Goal: Check status: Check status

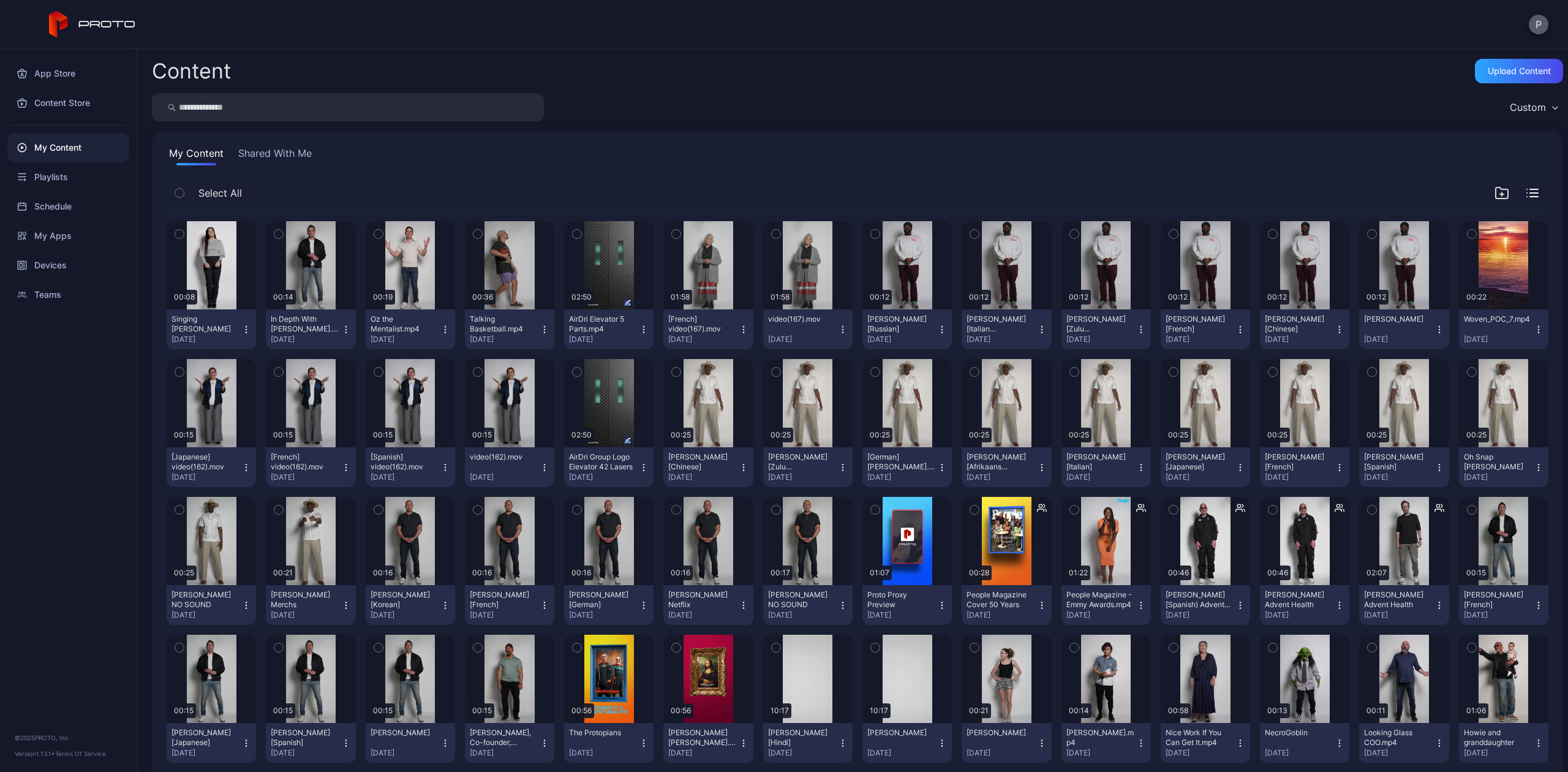
click at [1537, 24] on button "P" at bounding box center [1539, 24] width 20 height 20
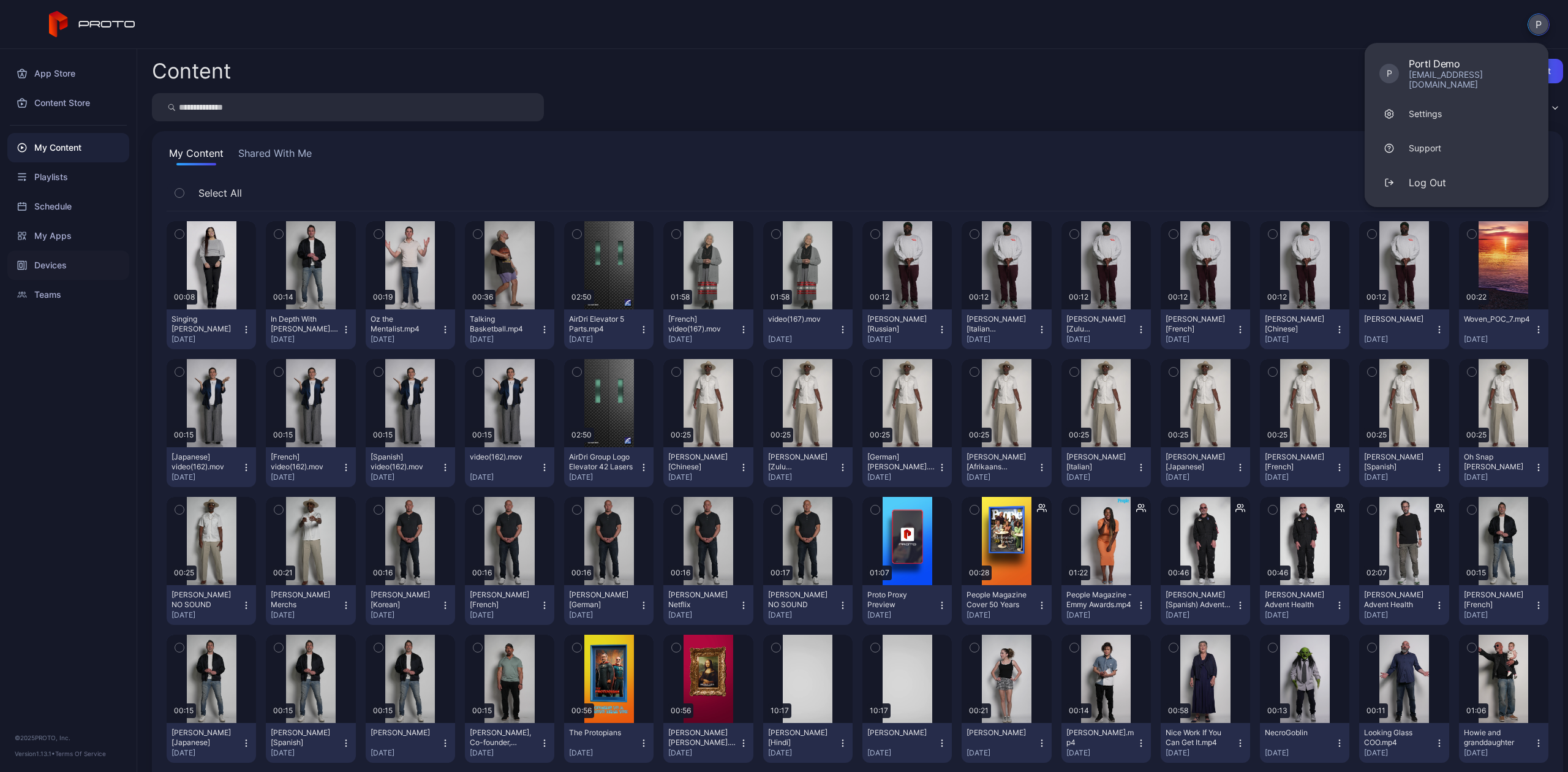
click at [21, 266] on icon at bounding box center [22, 265] width 10 height 10
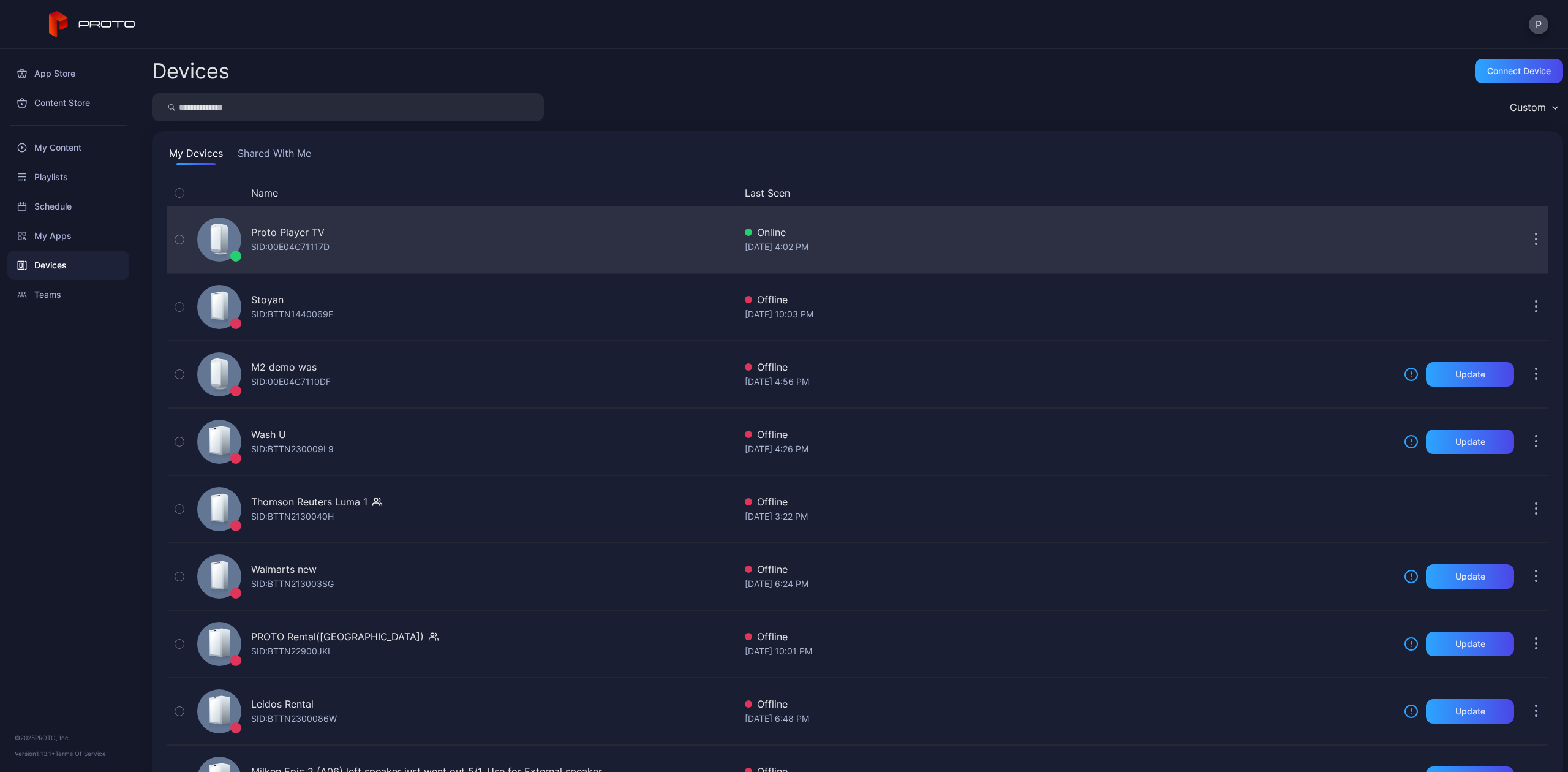
click at [430, 252] on div "Proto Player TV SID: 00E04C71117D" at bounding box center [463, 239] width 543 height 61
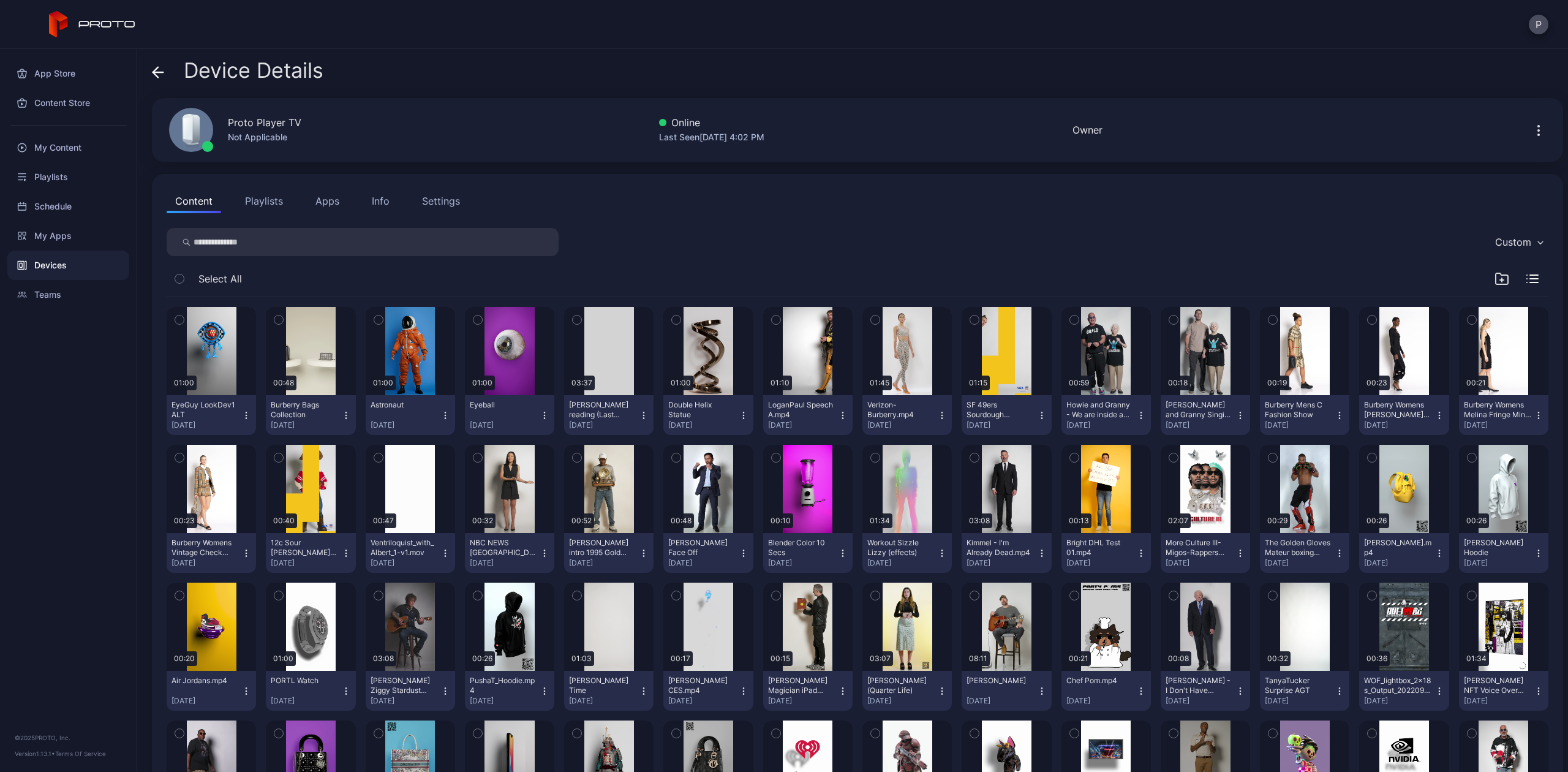
click at [163, 69] on icon at bounding box center [158, 72] width 12 height 12
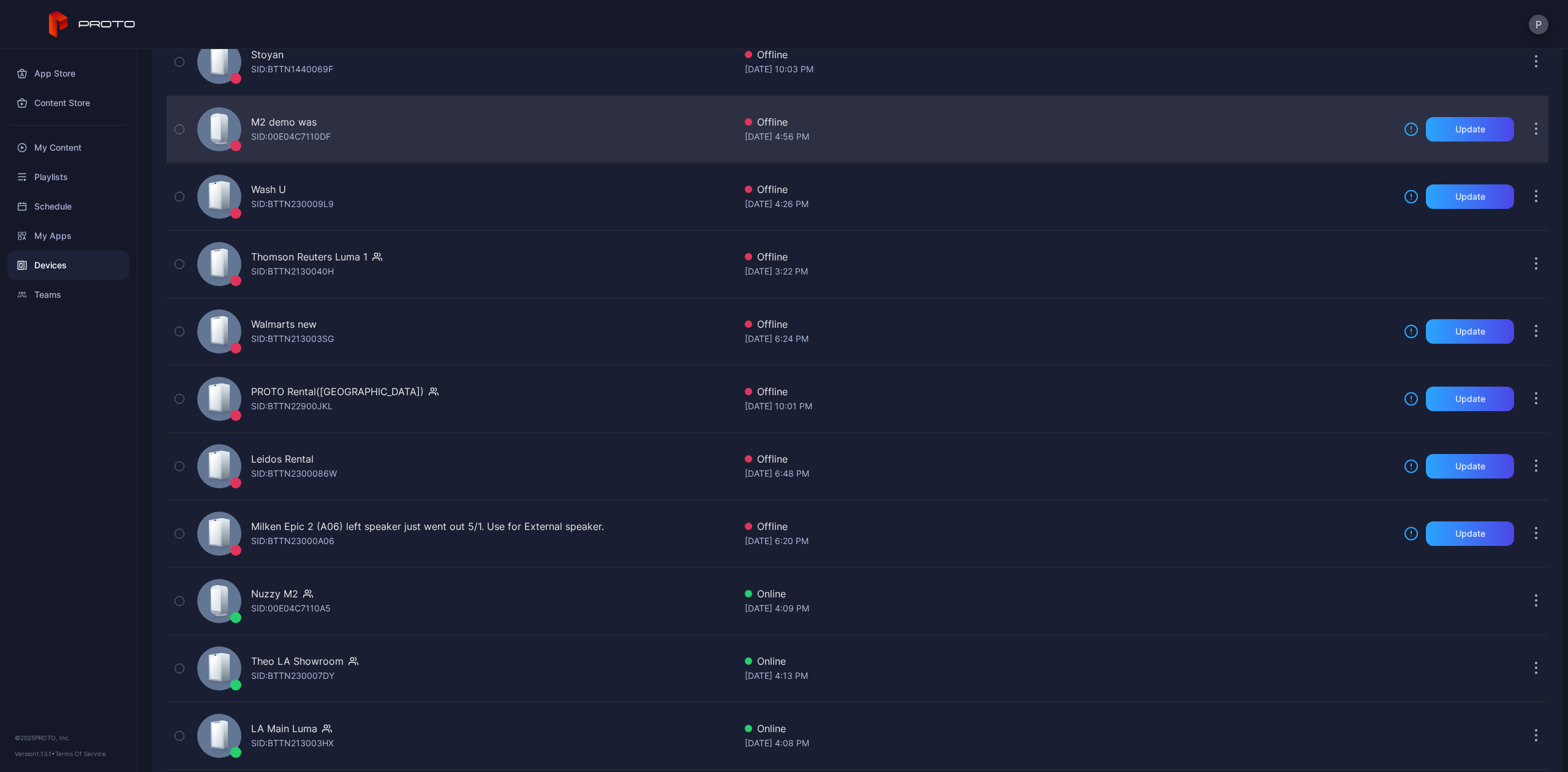
scroll to position [736, 0]
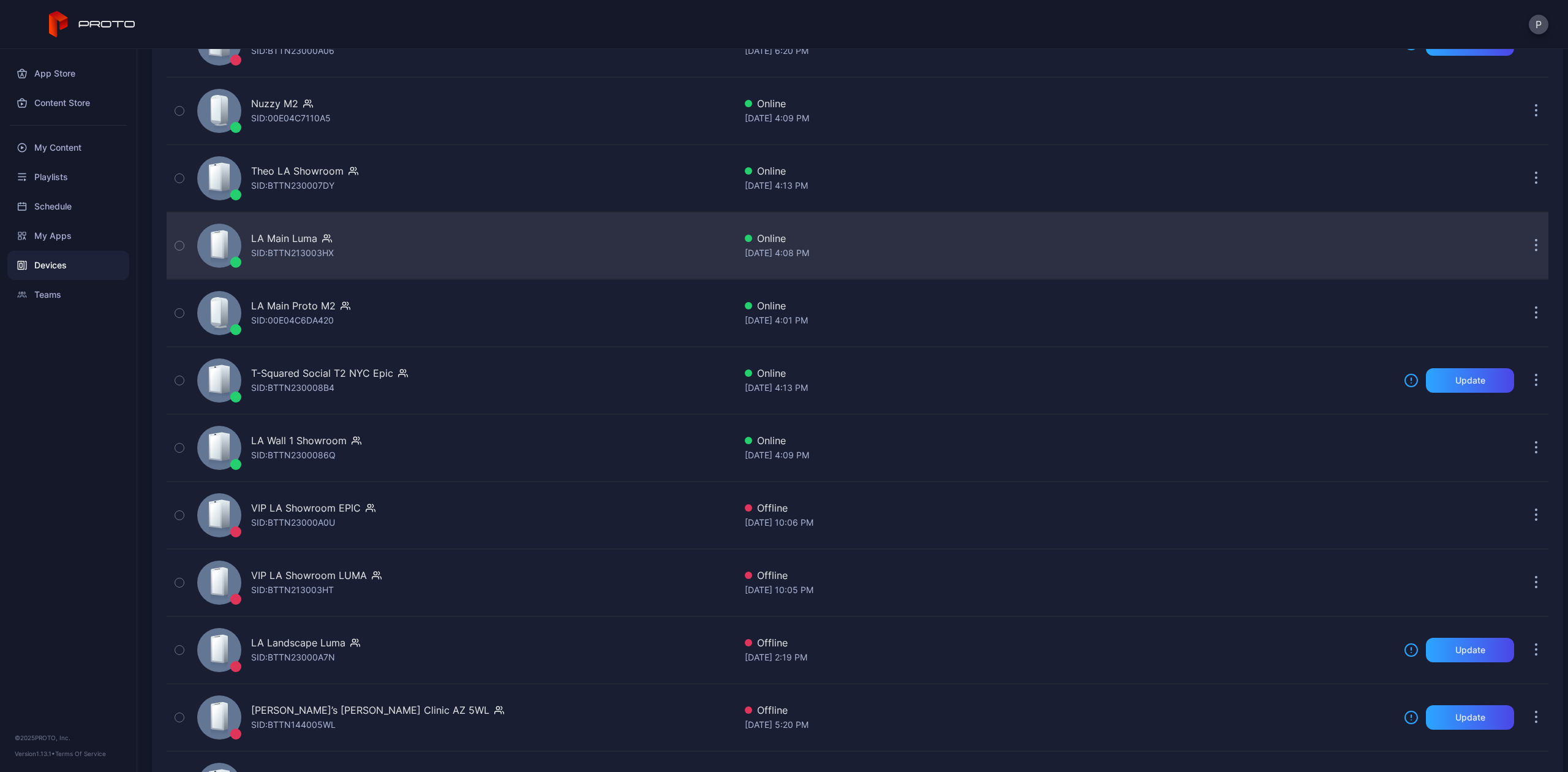
click at [398, 256] on div "LA Main [PERSON_NAME]: BTTN213003HX" at bounding box center [463, 246] width 543 height 61
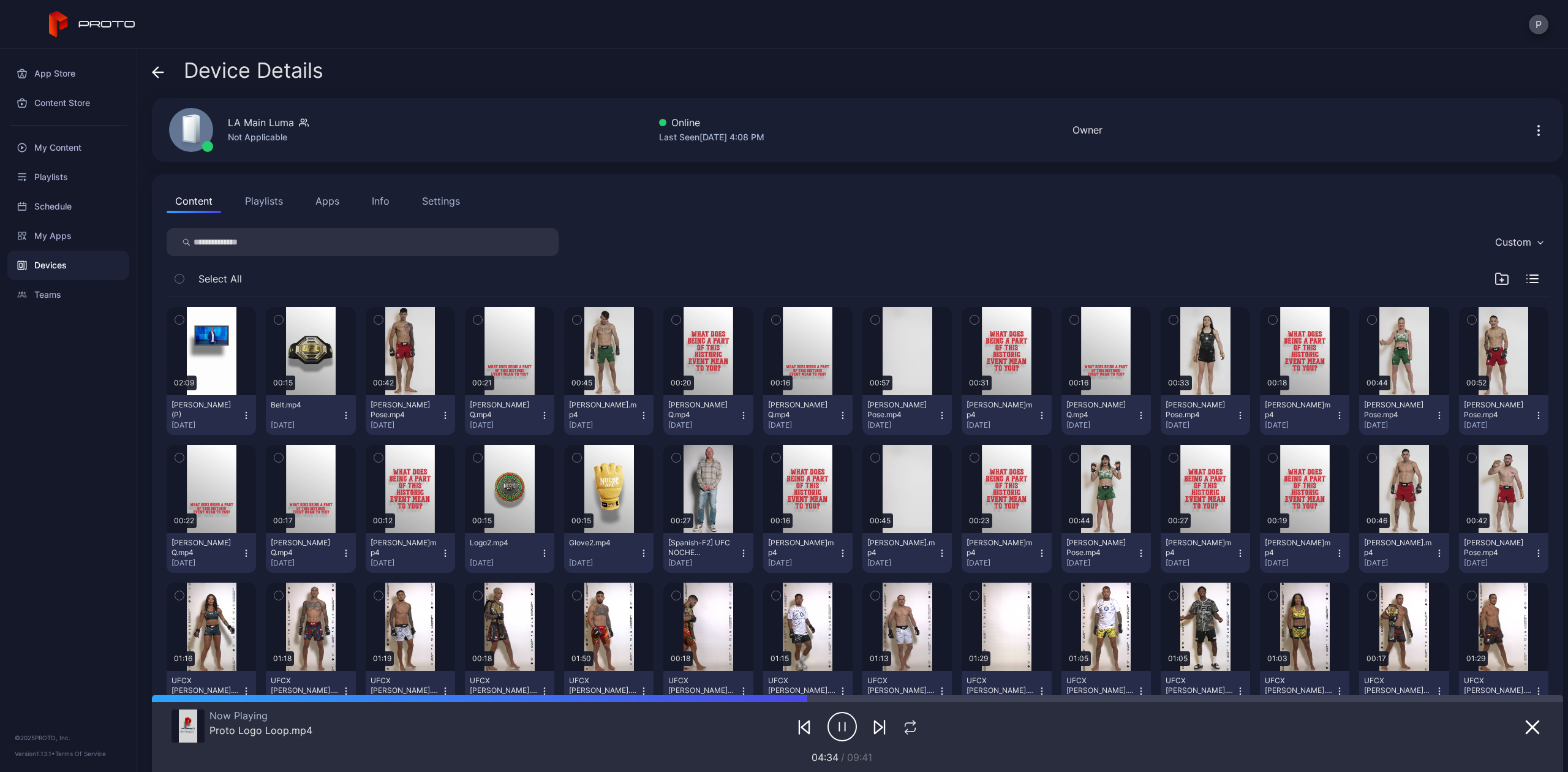
click at [380, 202] on div "Info" at bounding box center [381, 201] width 18 height 15
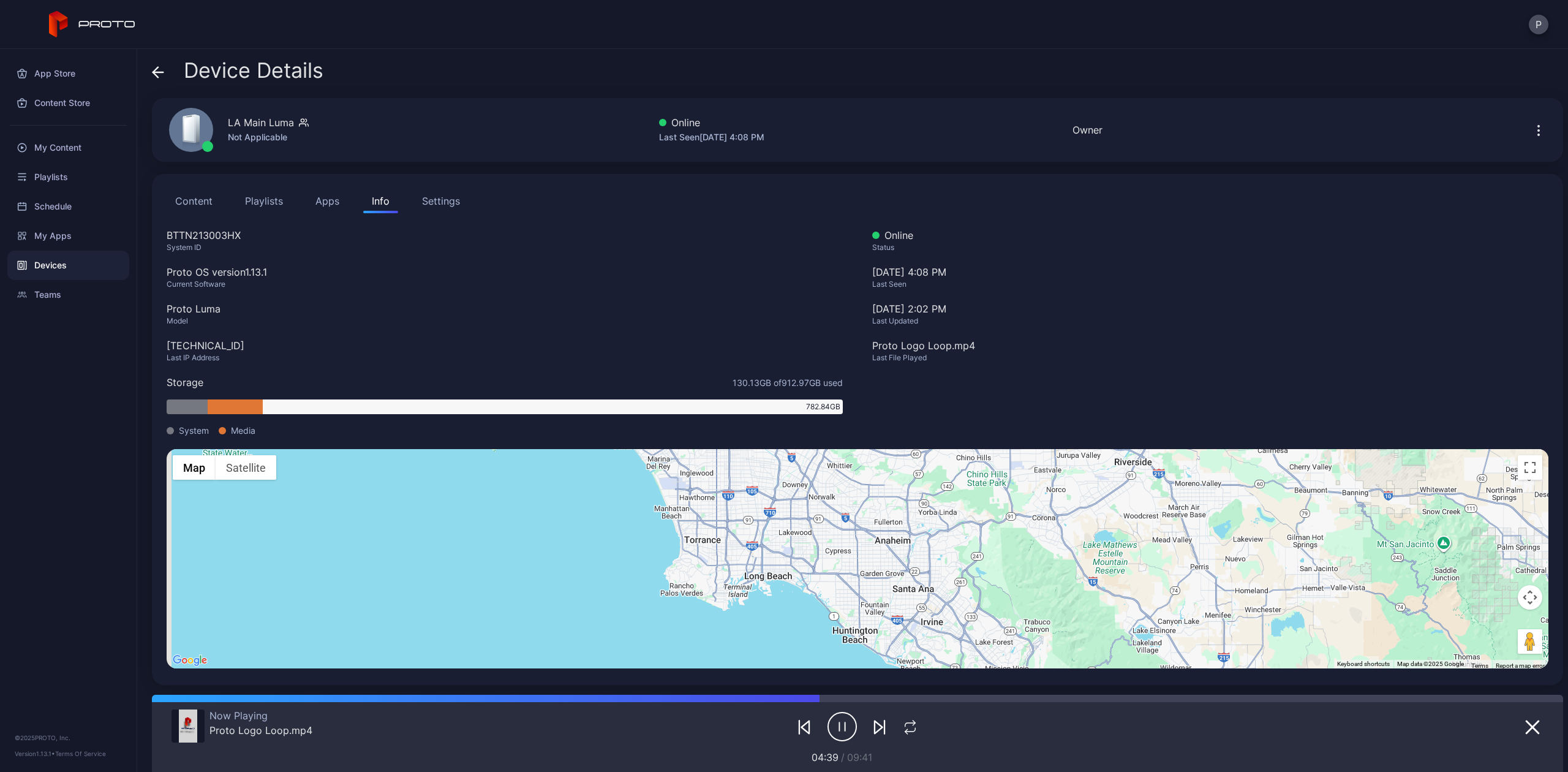
click at [1532, 133] on icon "button" at bounding box center [1539, 130] width 15 height 15
